Goal: Information Seeking & Learning: Learn about a topic

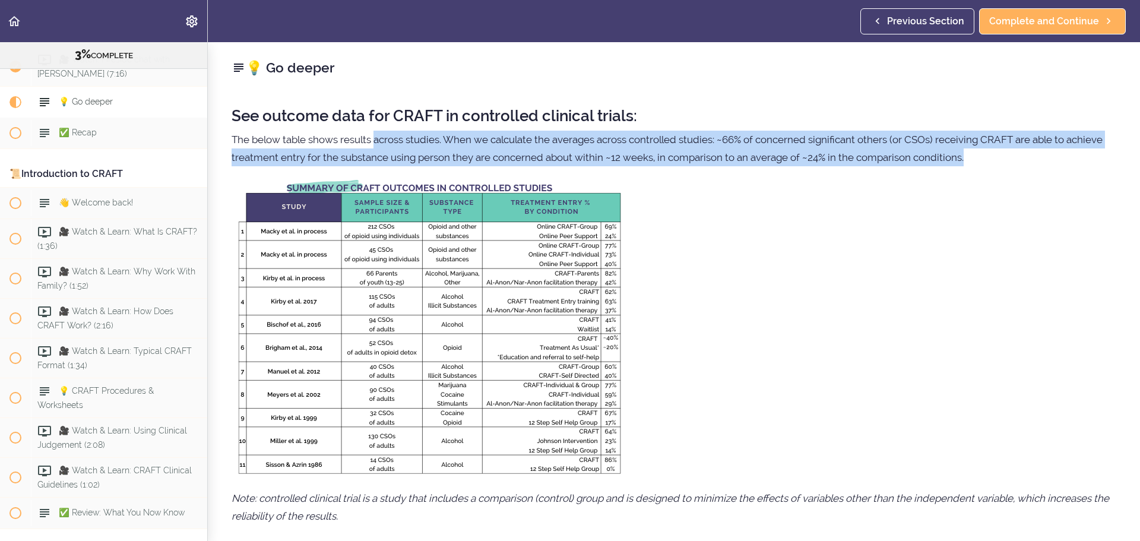
drag, startPoint x: 377, startPoint y: 135, endPoint x: 1026, endPoint y: 156, distance: 649.3
click at [1026, 156] on p "The below table shows results across studies. When we calculate the averages ac…" at bounding box center [674, 149] width 885 height 36
drag, startPoint x: 398, startPoint y: 144, endPoint x: 1000, endPoint y: 156, distance: 602.7
click at [1000, 156] on p "The below table shows results across studies. When we calculate the averages ac…" at bounding box center [674, 149] width 885 height 36
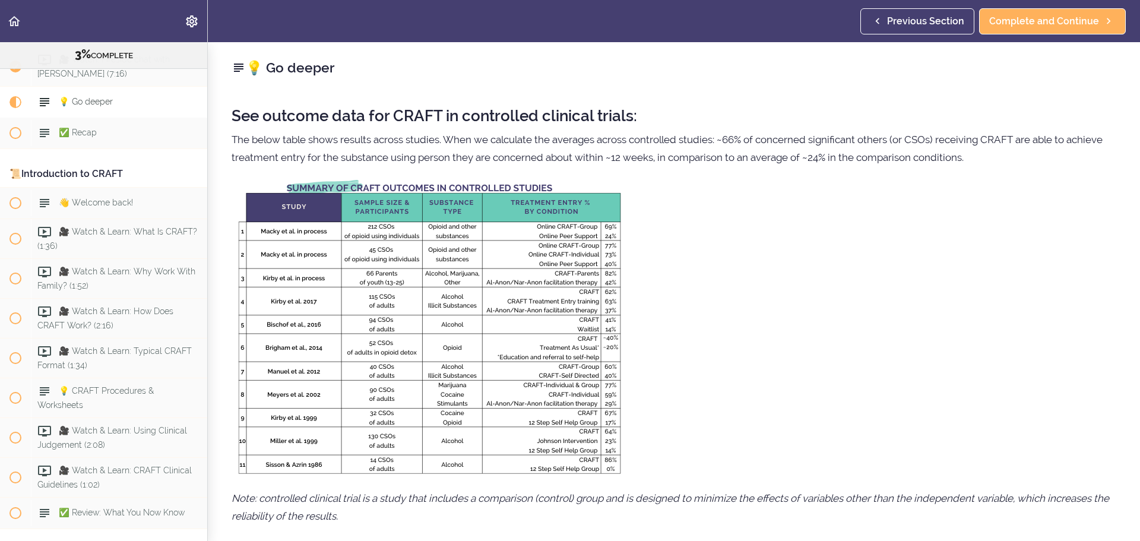
click at [1001, 156] on p "The below table shows results across studies. When we calculate the averages ac…" at bounding box center [674, 149] width 885 height 36
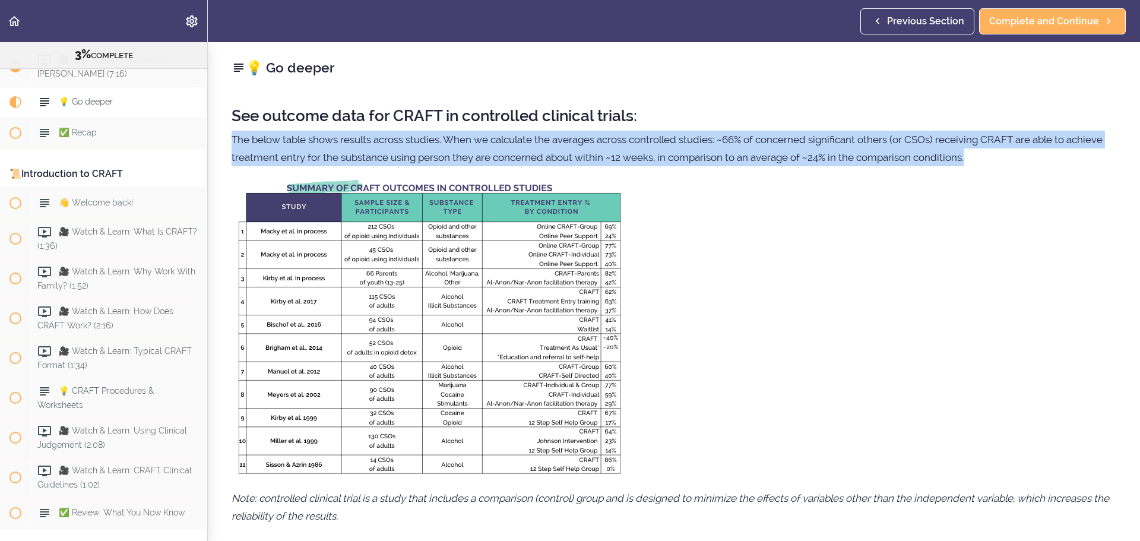
drag, startPoint x: 1010, startPoint y: 159, endPoint x: 221, endPoint y: 137, distance: 788.8
click at [221, 137] on div "💡 Go deeper See outcome data for CRAFT in controlled clinical trials: The below…" at bounding box center [674, 291] width 932 height 499
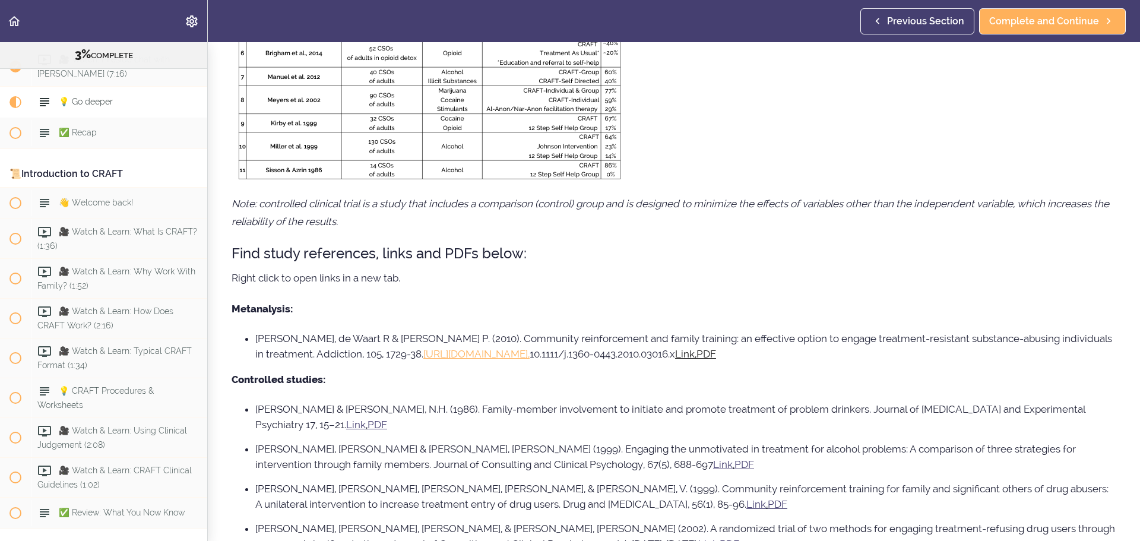
scroll to position [316, 0]
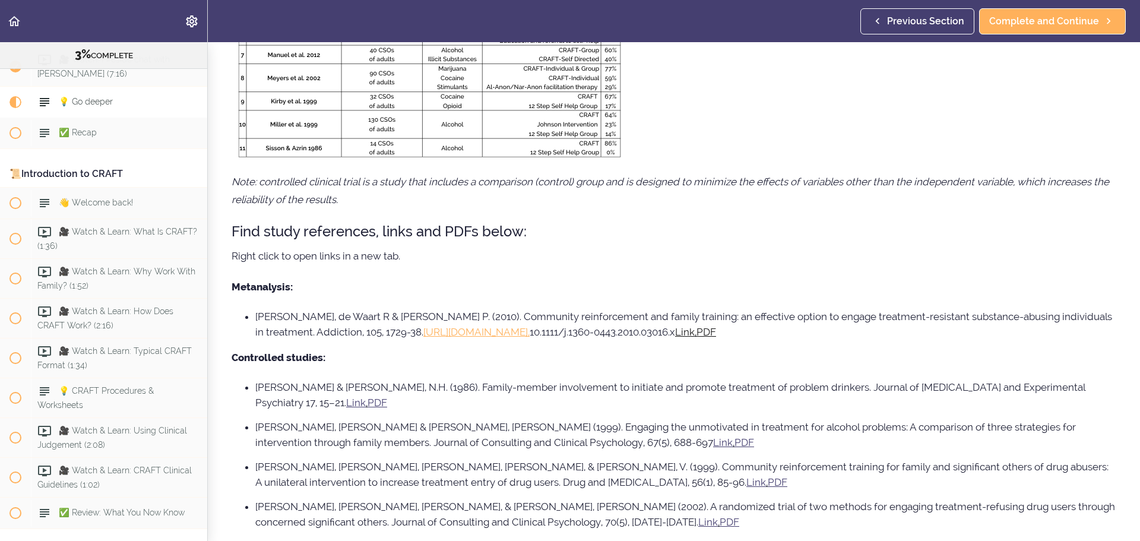
click at [360, 265] on div "See outcome data for CRAFT in controlled clinical trials: The below table shows…" at bounding box center [674, 325] width 885 height 1093
click at [359, 255] on p "Right click to open links in a new tab." at bounding box center [674, 256] width 885 height 18
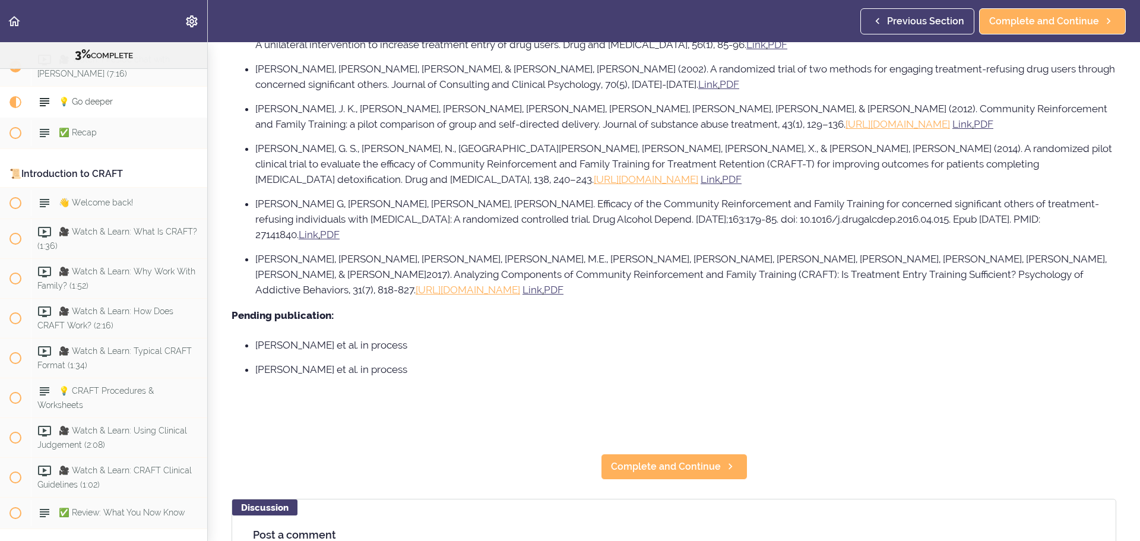
scroll to position [791, 0]
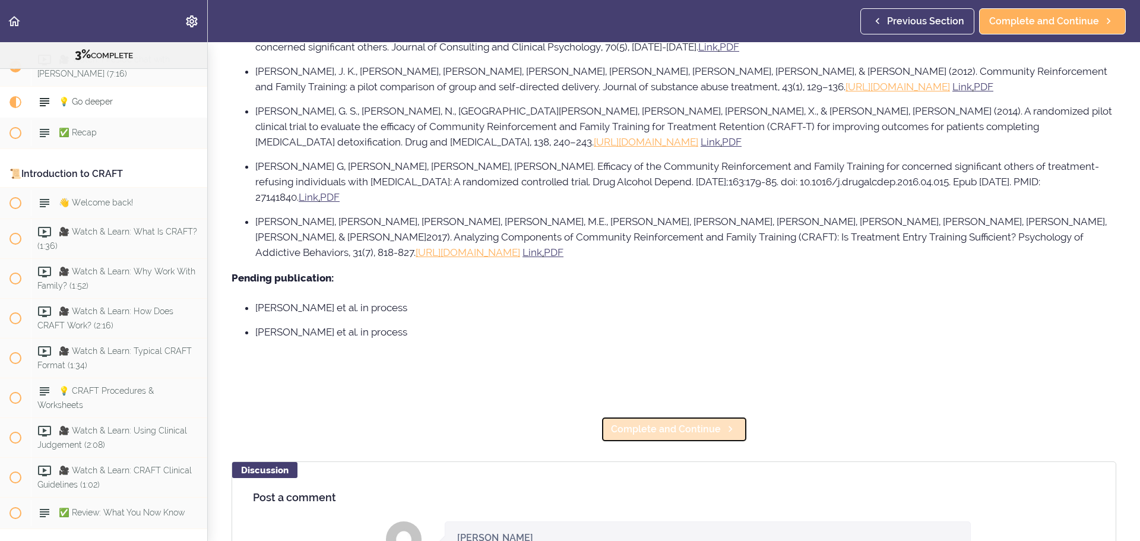
click at [684, 422] on span "Complete and Continue" at bounding box center [666, 429] width 110 height 14
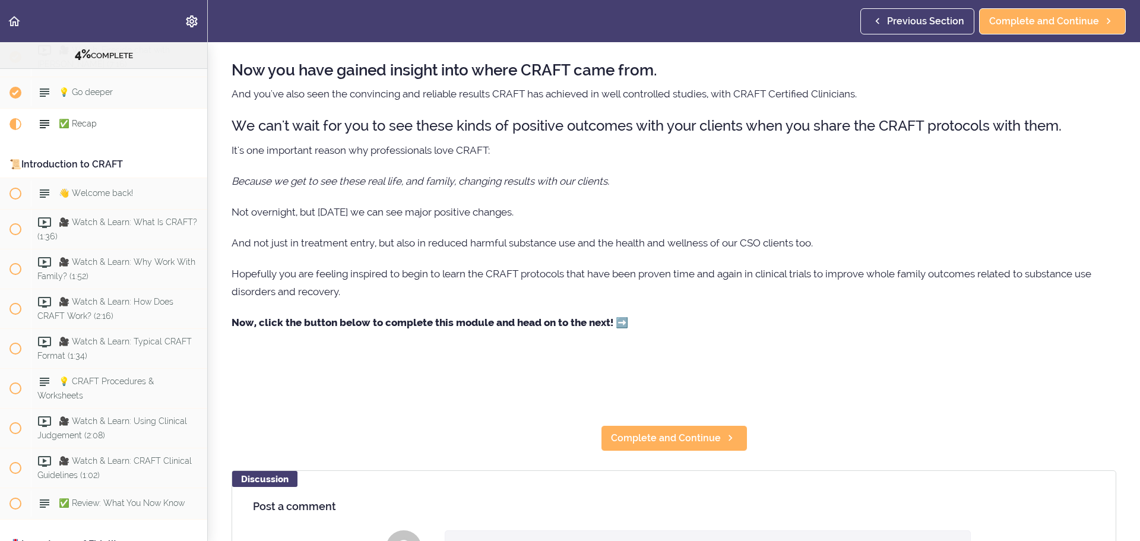
scroll to position [363, 0]
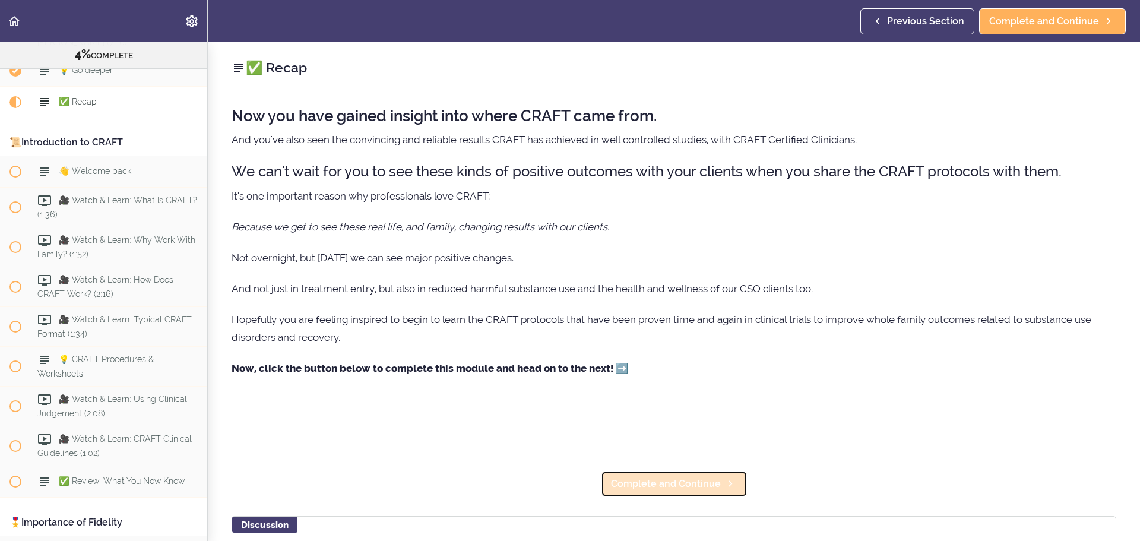
click at [644, 484] on span "Complete and Continue" at bounding box center [666, 484] width 110 height 14
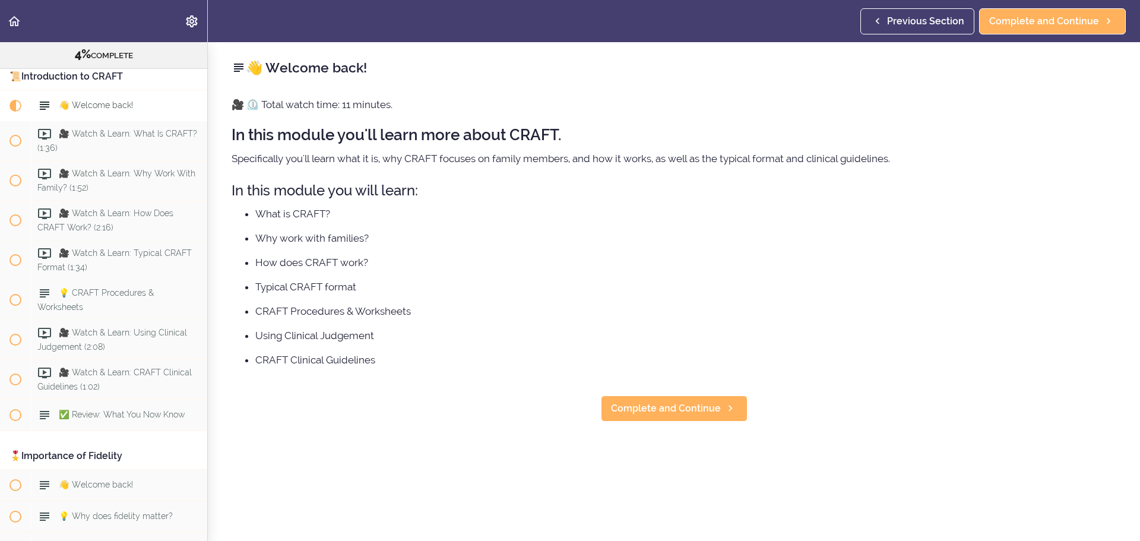
scroll to position [433, 0]
click at [9, 25] on icon "Back to course curriculum" at bounding box center [14, 21] width 14 height 14
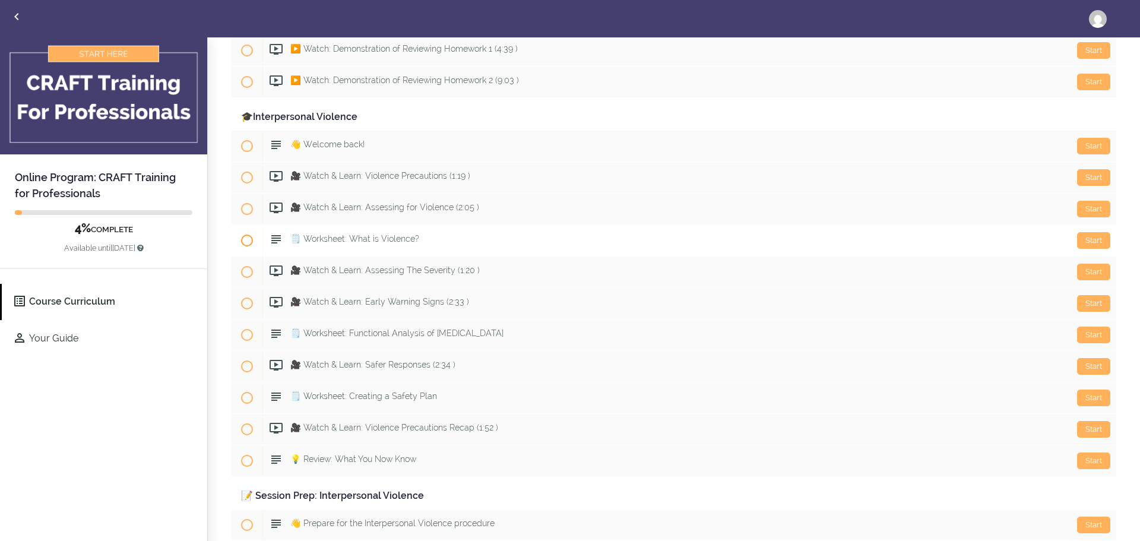
scroll to position [1266, 0]
